Goal: Find contact information: Find contact information

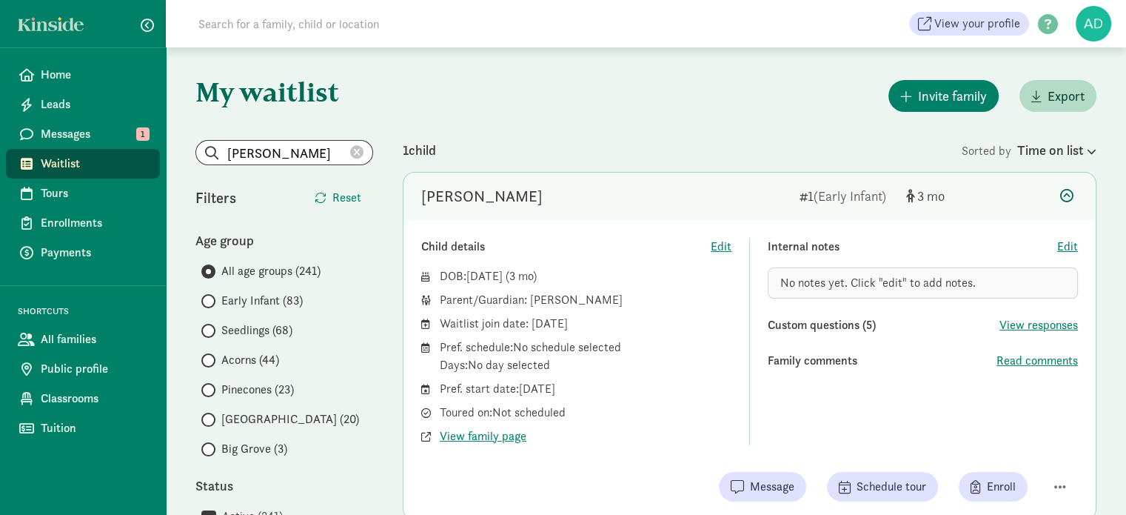
click at [499, 445] on div "Child details Edit DOB: May 20, 2025 ( 3 ) Parent/Guardian: Agripina Hernandez …" at bounding box center [750, 369] width 692 height 299
click at [486, 419] on div "Toured on: Not scheduled" at bounding box center [586, 413] width 292 height 18
click at [486, 442] on span "View family page" at bounding box center [483, 436] width 87 height 18
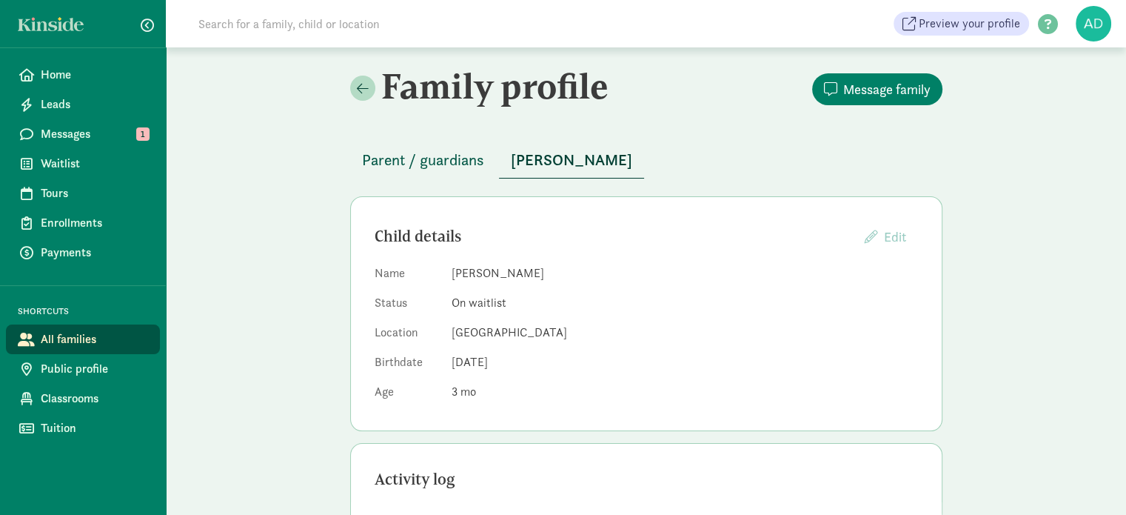
click at [413, 153] on span "Parent / guardians" at bounding box center [423, 160] width 122 height 24
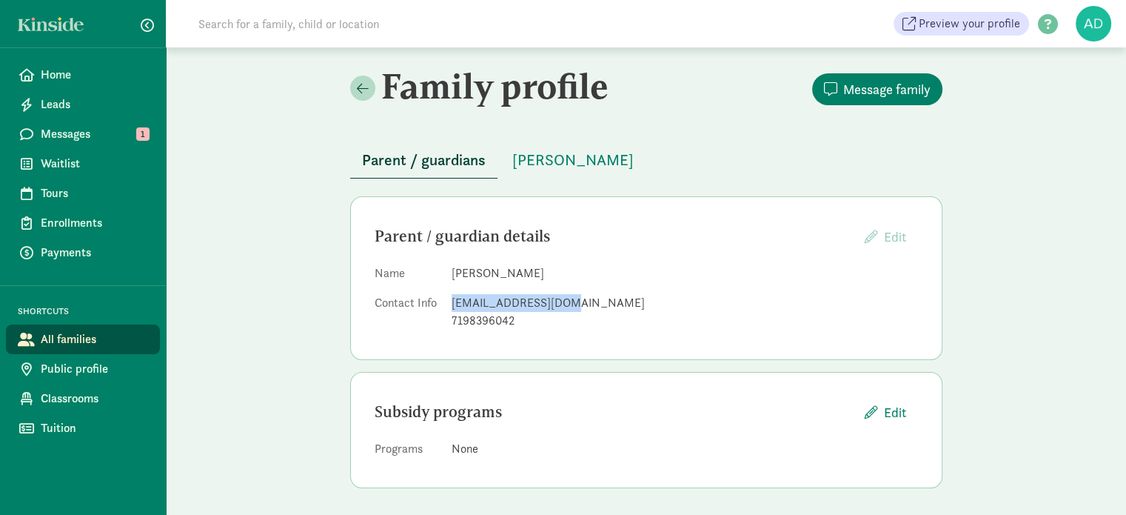
drag, startPoint x: 579, startPoint y: 296, endPoint x: 452, endPoint y: 309, distance: 128.0
click at [452, 309] on div "[EMAIL_ADDRESS][DOMAIN_NAME]" at bounding box center [685, 303] width 466 height 18
copy div "[EMAIL_ADDRESS][DOMAIN_NAME]"
click at [536, 161] on span "[PERSON_NAME]" at bounding box center [572, 160] width 121 height 24
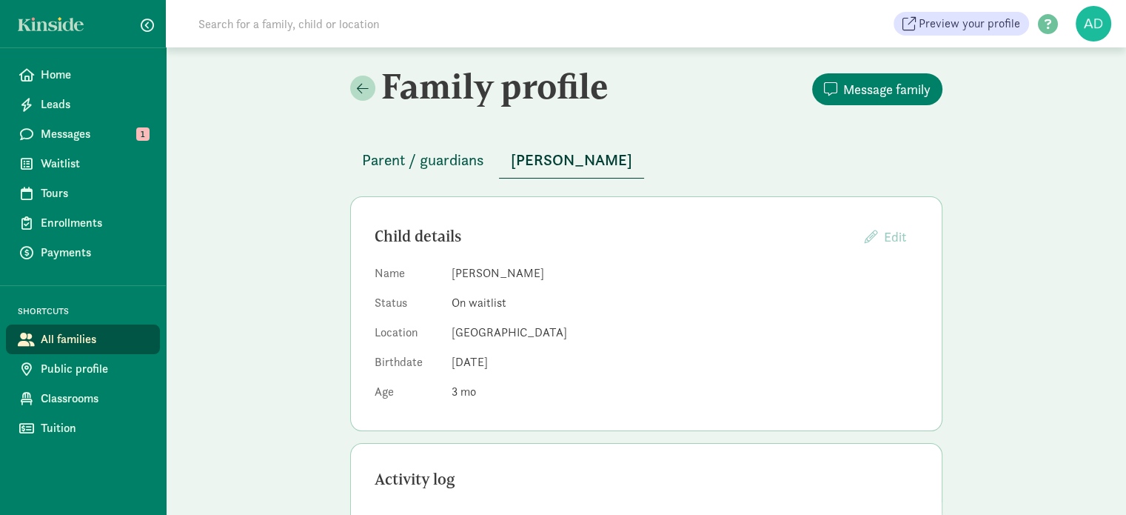
click at [431, 169] on span "Parent / guardians" at bounding box center [423, 160] width 122 height 24
